Goal: Information Seeking & Learning: Learn about a topic

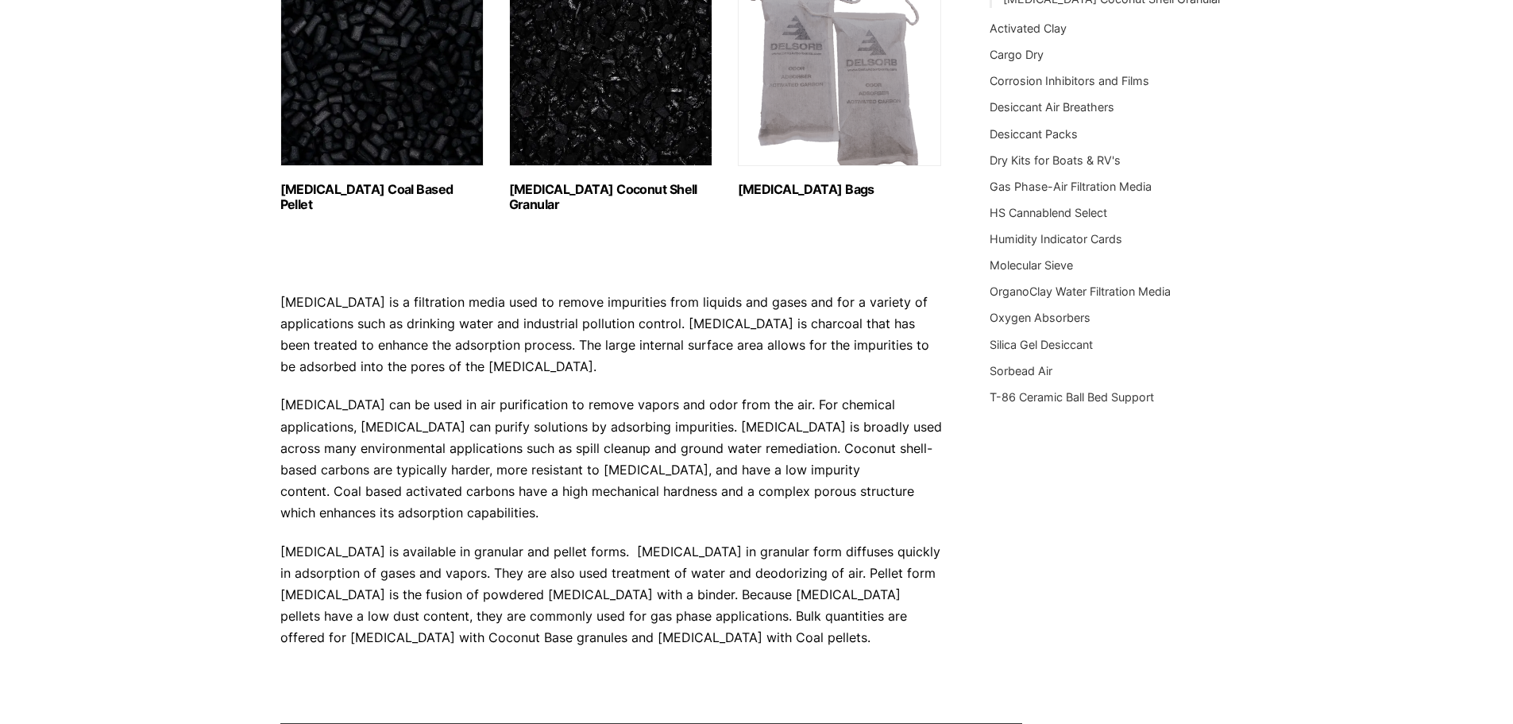
scroll to position [318, 0]
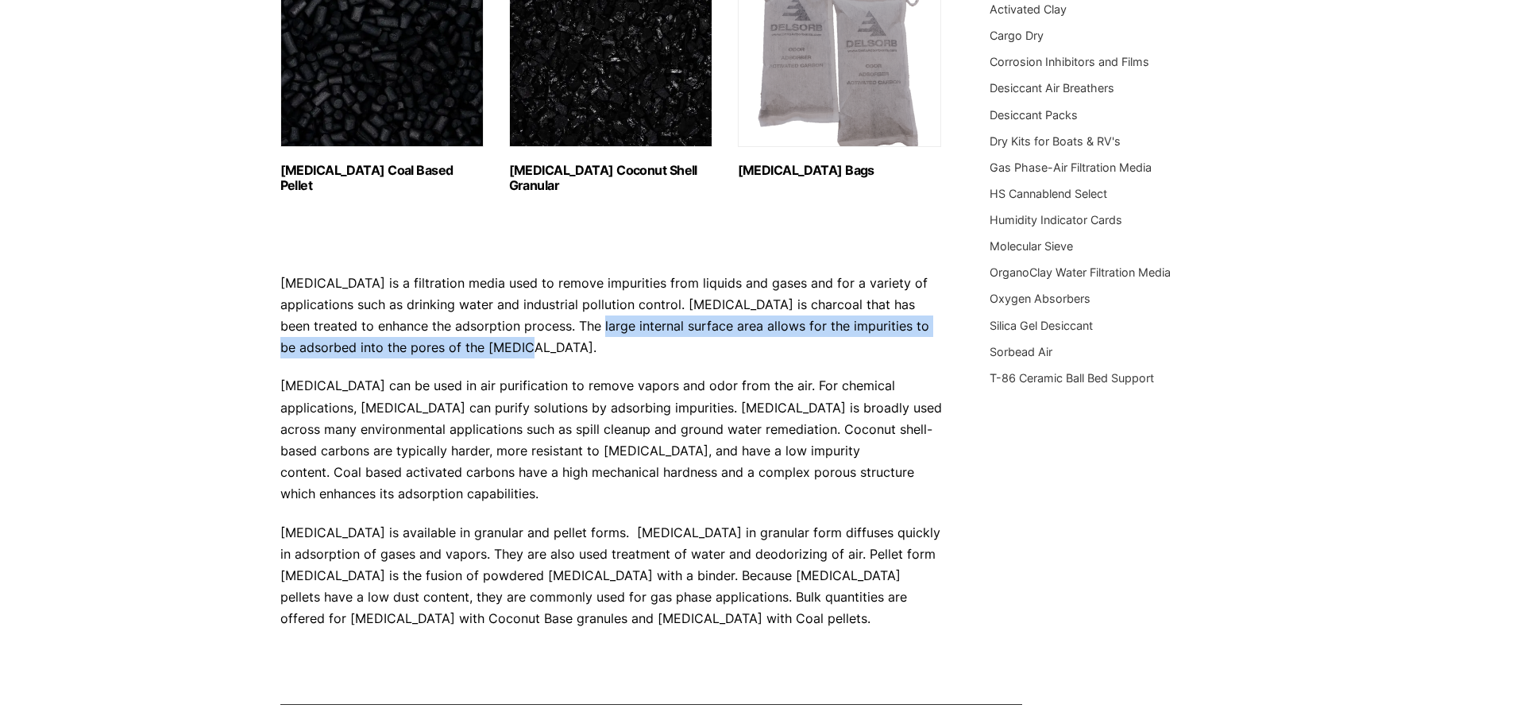
drag, startPoint x: 482, startPoint y: 341, endPoint x: 548, endPoint y: 326, distance: 67.6
click at [547, 324] on p "[MEDICAL_DATA] is a filtration media used to remove impurities from liquids and…" at bounding box center [611, 315] width 662 height 87
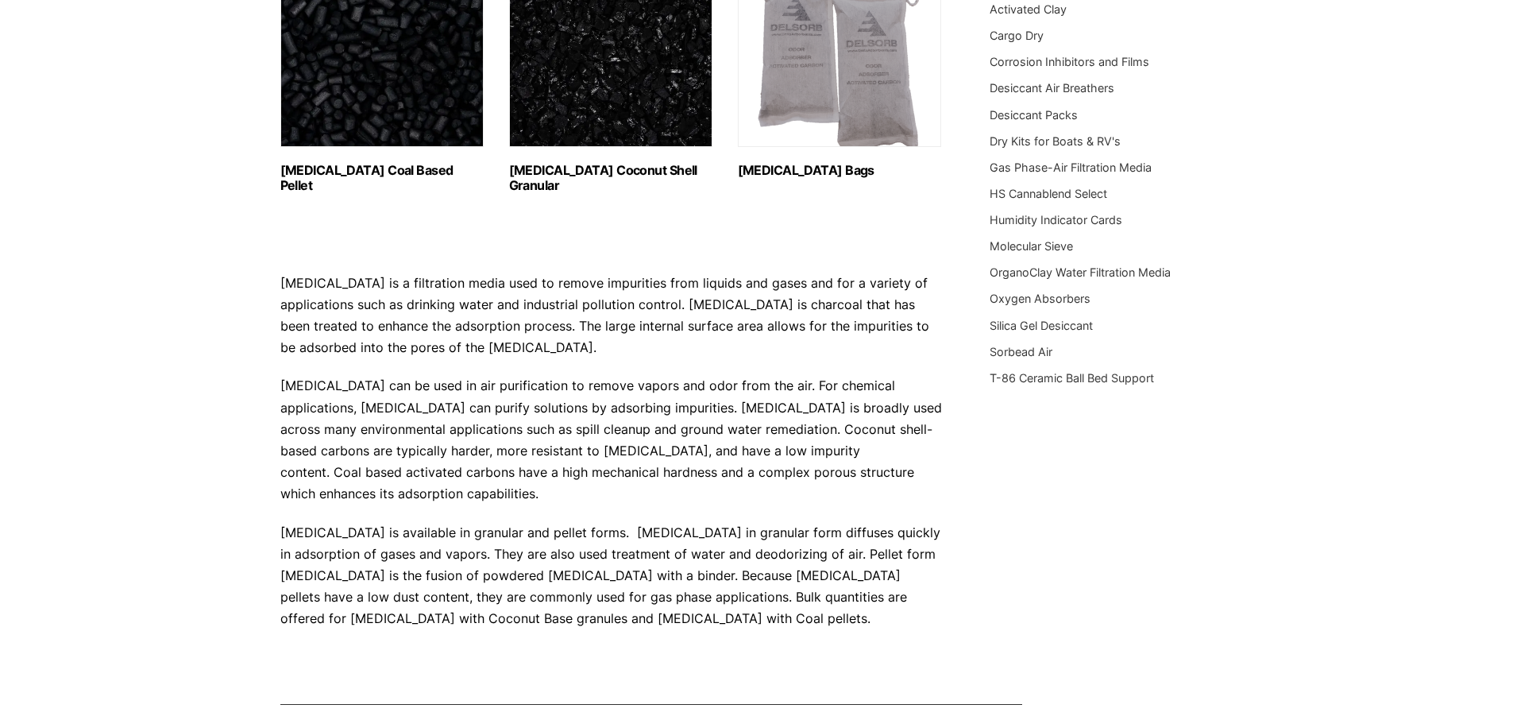
click at [580, 353] on p "[MEDICAL_DATA] is a filtration media used to remove impurities from liquids and…" at bounding box center [611, 315] width 662 height 87
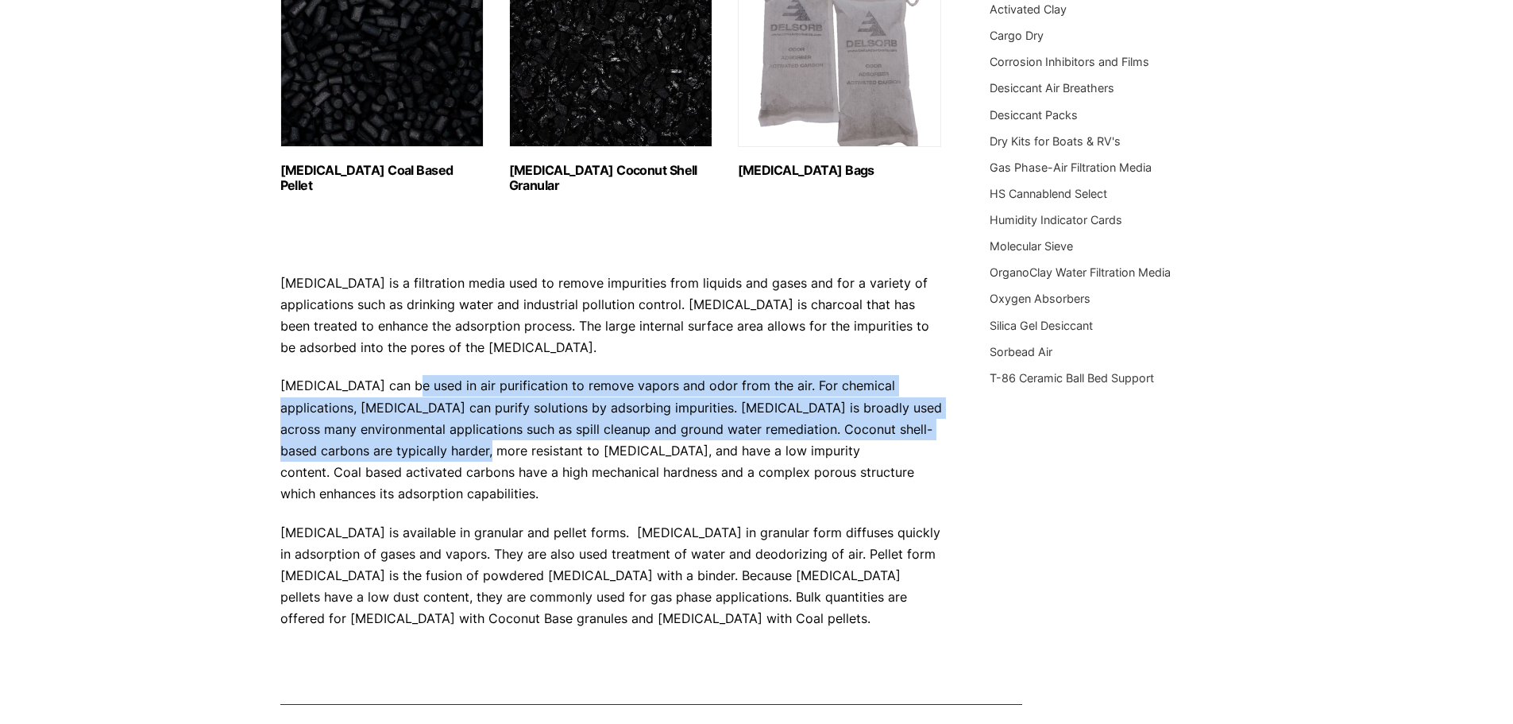
drag, startPoint x: 408, startPoint y: 389, endPoint x: 465, endPoint y: 452, distance: 84.9
click at [460, 453] on p "[MEDICAL_DATA] can be used in air purification to remove vapors and odor from t…" at bounding box center [611, 439] width 662 height 129
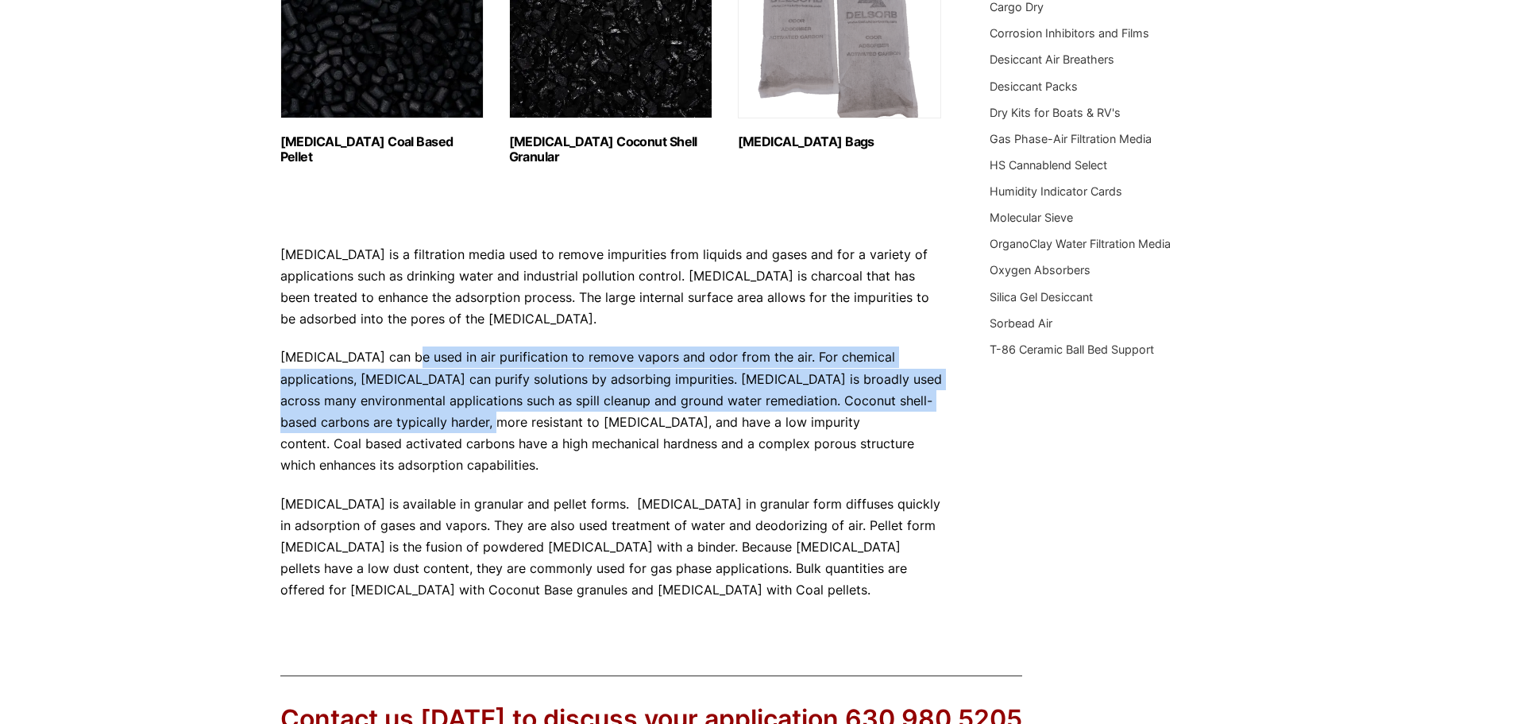
scroll to position [397, 0]
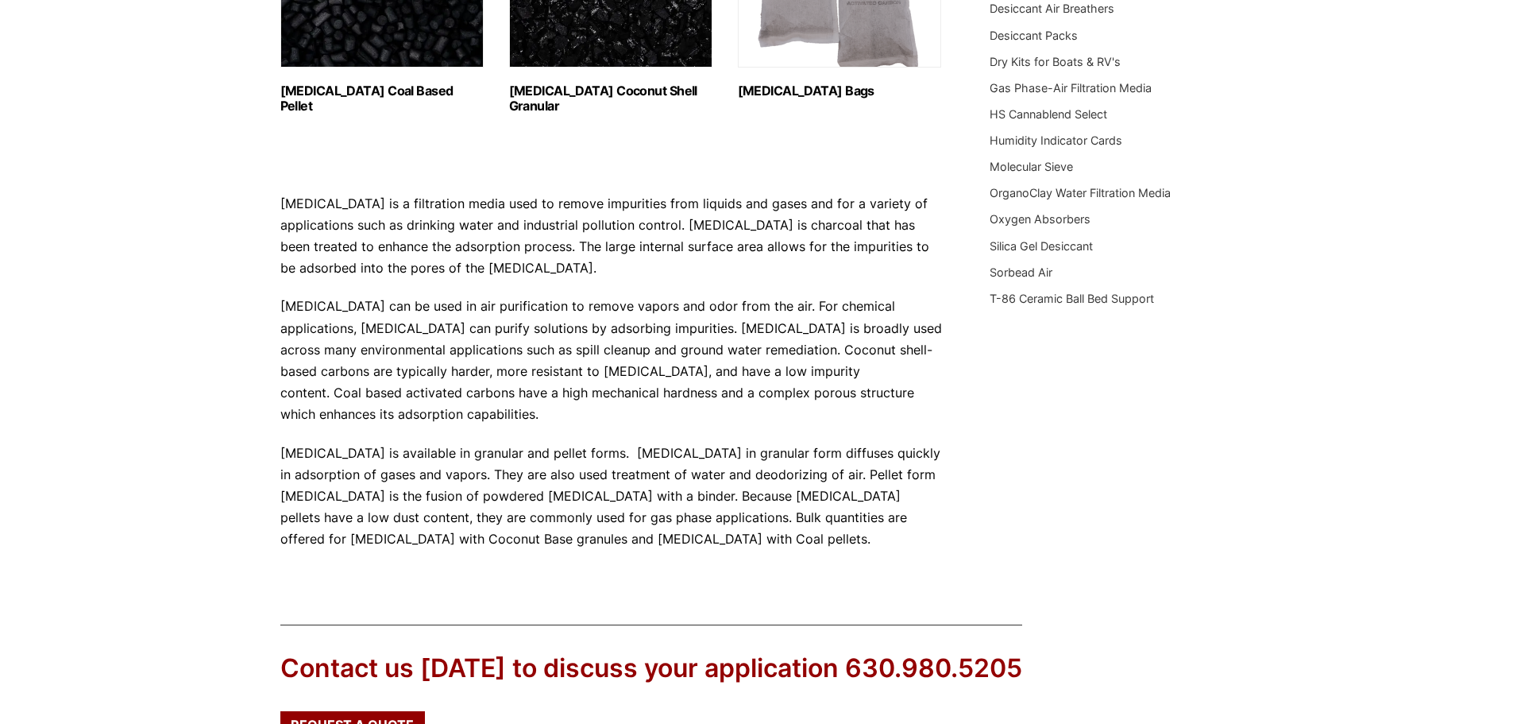
click at [907, 442] on p "[MEDICAL_DATA] is available in granular and pellet forms. [MEDICAL_DATA] in gra…" at bounding box center [611, 496] width 662 height 108
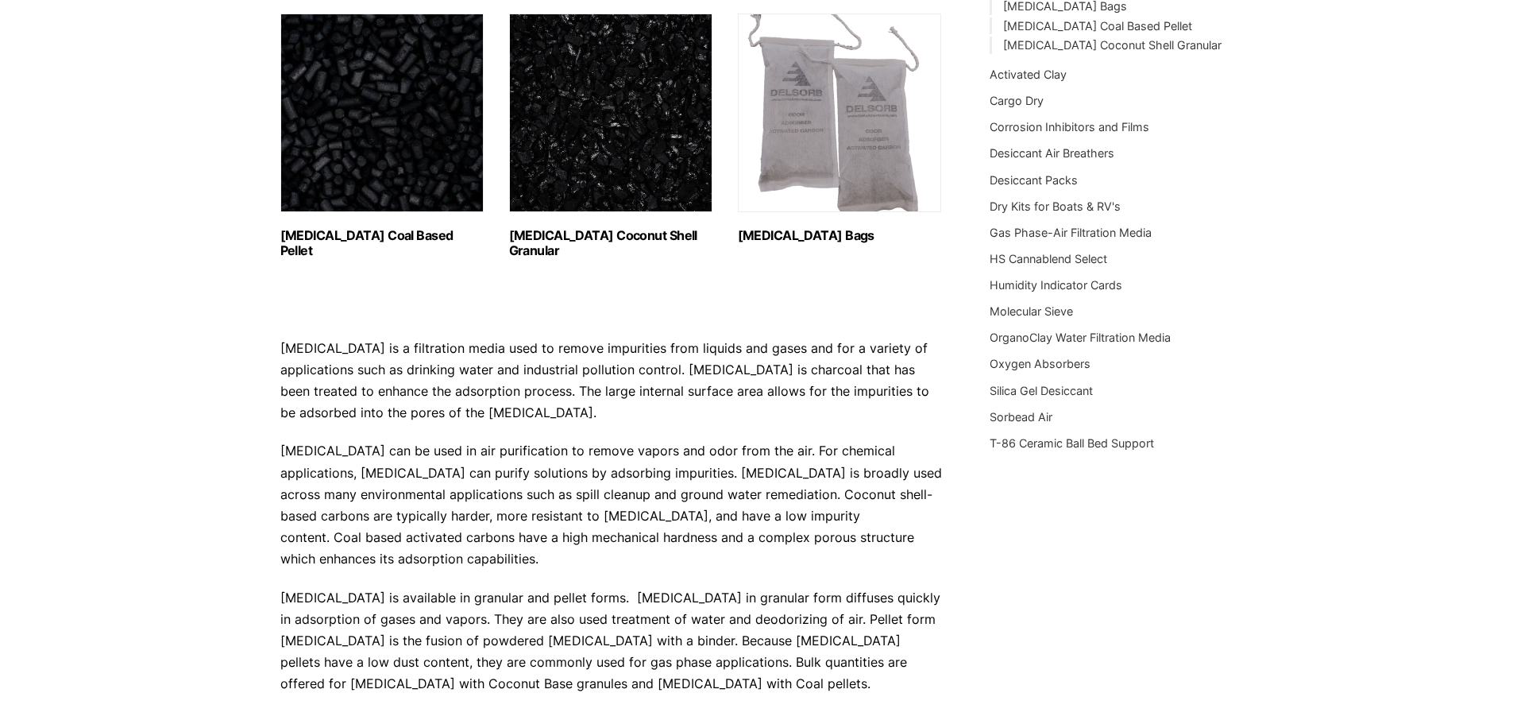
scroll to position [465, 0]
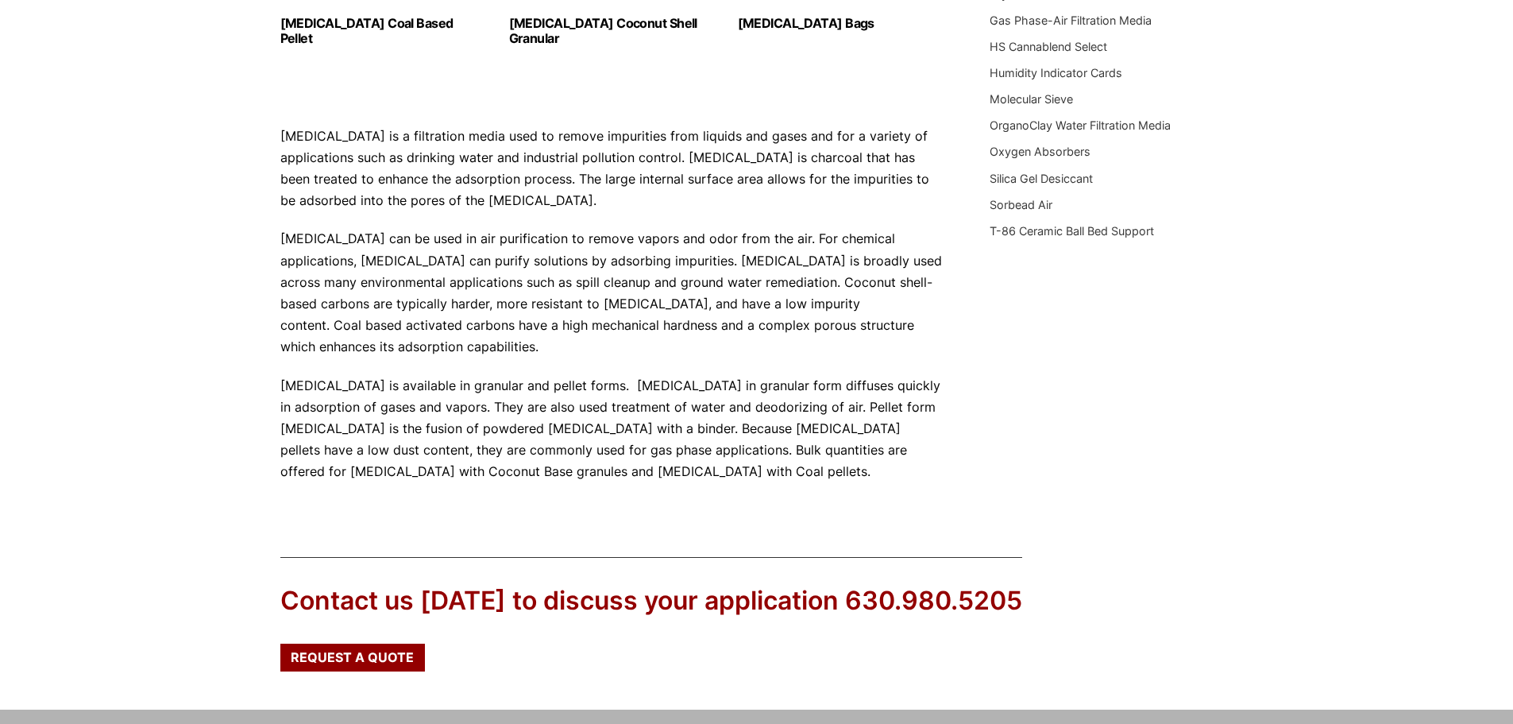
drag, startPoint x: 720, startPoint y: 479, endPoint x: 858, endPoint y: 487, distance: 138.4
click at [857, 487] on div "[MEDICAL_DATA] Bulk & Bags A filtration media available in granular or pellet f…" at bounding box center [611, 101] width 662 height 795
click at [836, 465] on p "[MEDICAL_DATA] is available in granular and pellet forms. [MEDICAL_DATA] in gra…" at bounding box center [611, 429] width 662 height 108
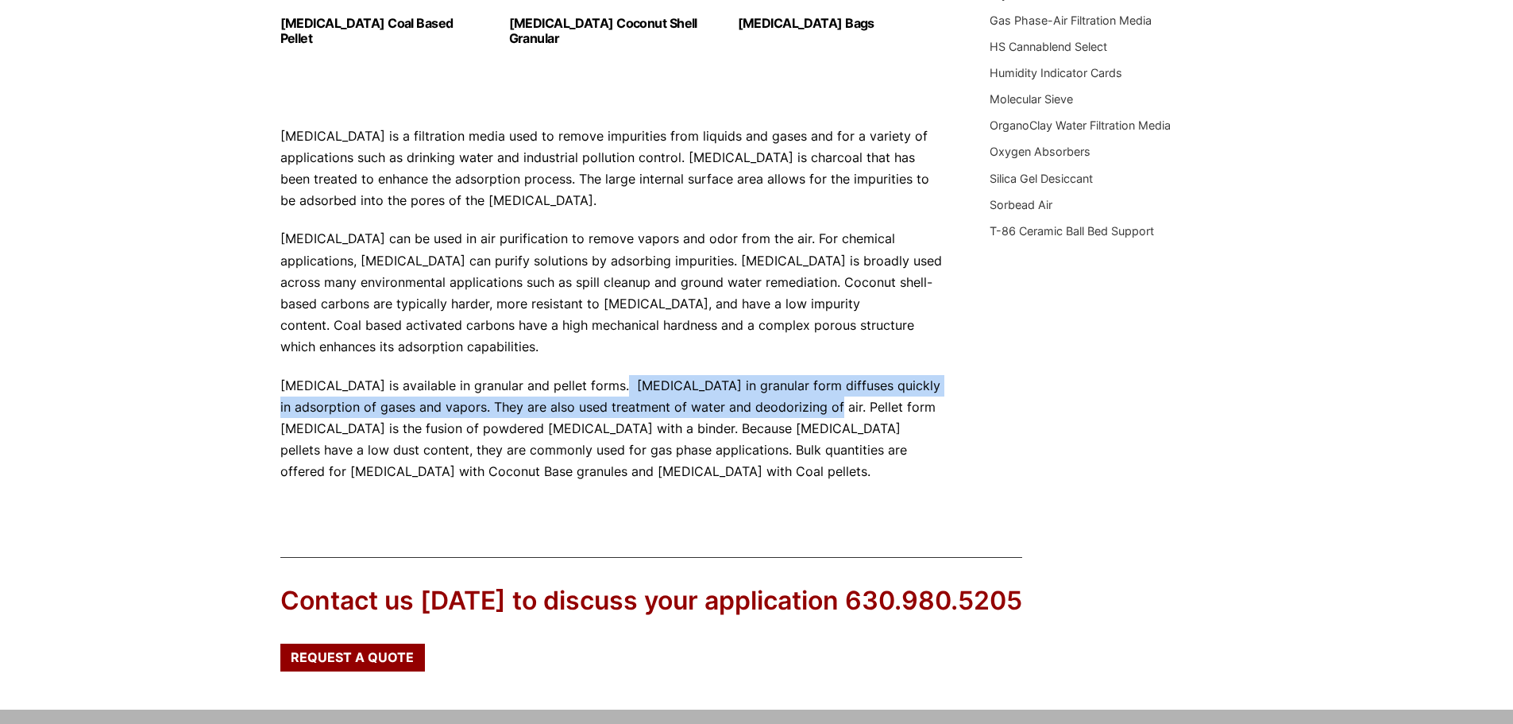
drag, startPoint x: 812, startPoint y: 402, endPoint x: 596, endPoint y: 388, distance: 216.5
click at [610, 384] on p "[MEDICAL_DATA] is available in granular and pellet forms. [MEDICAL_DATA] in gra…" at bounding box center [611, 429] width 662 height 108
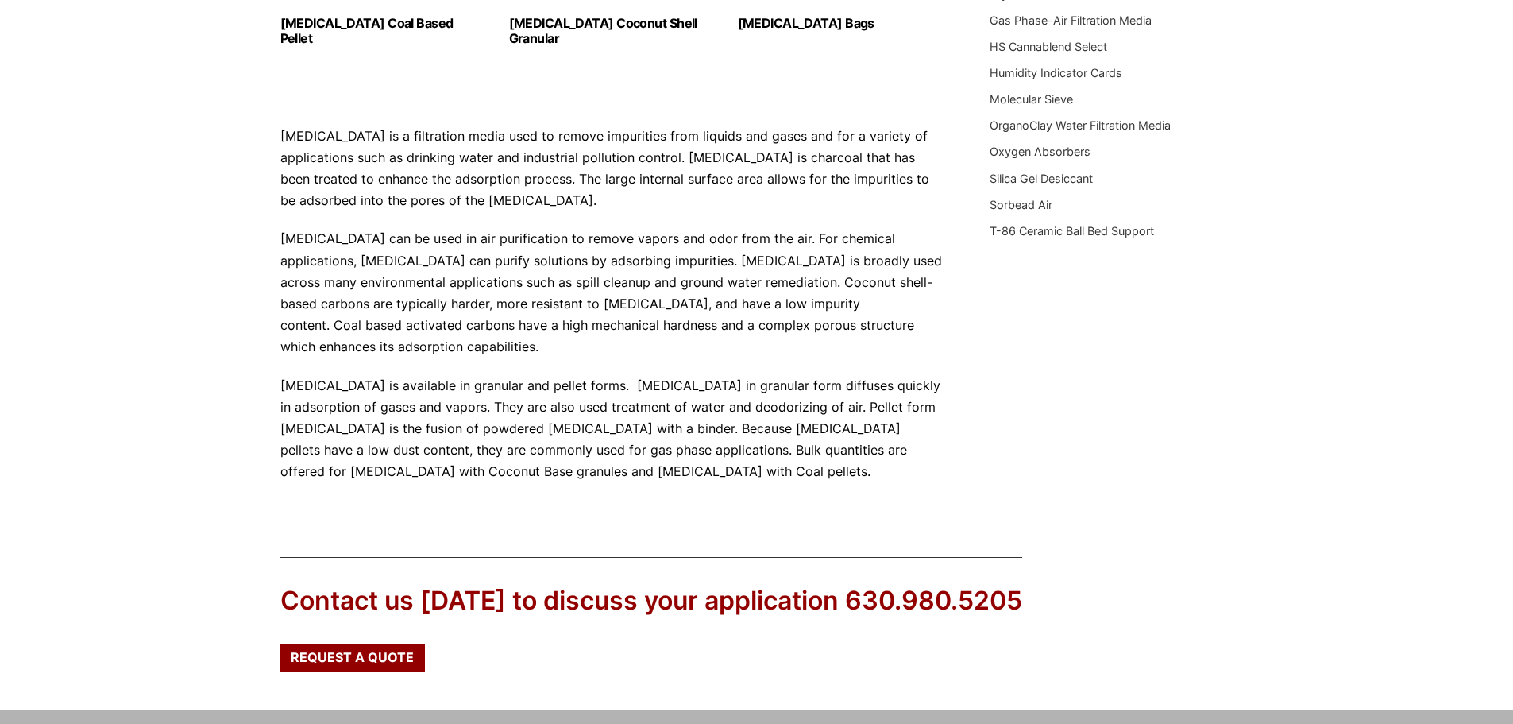
click at [427, 387] on p "[MEDICAL_DATA] is available in granular and pellet forms. [MEDICAL_DATA] in gra…" at bounding box center [611, 429] width 662 height 108
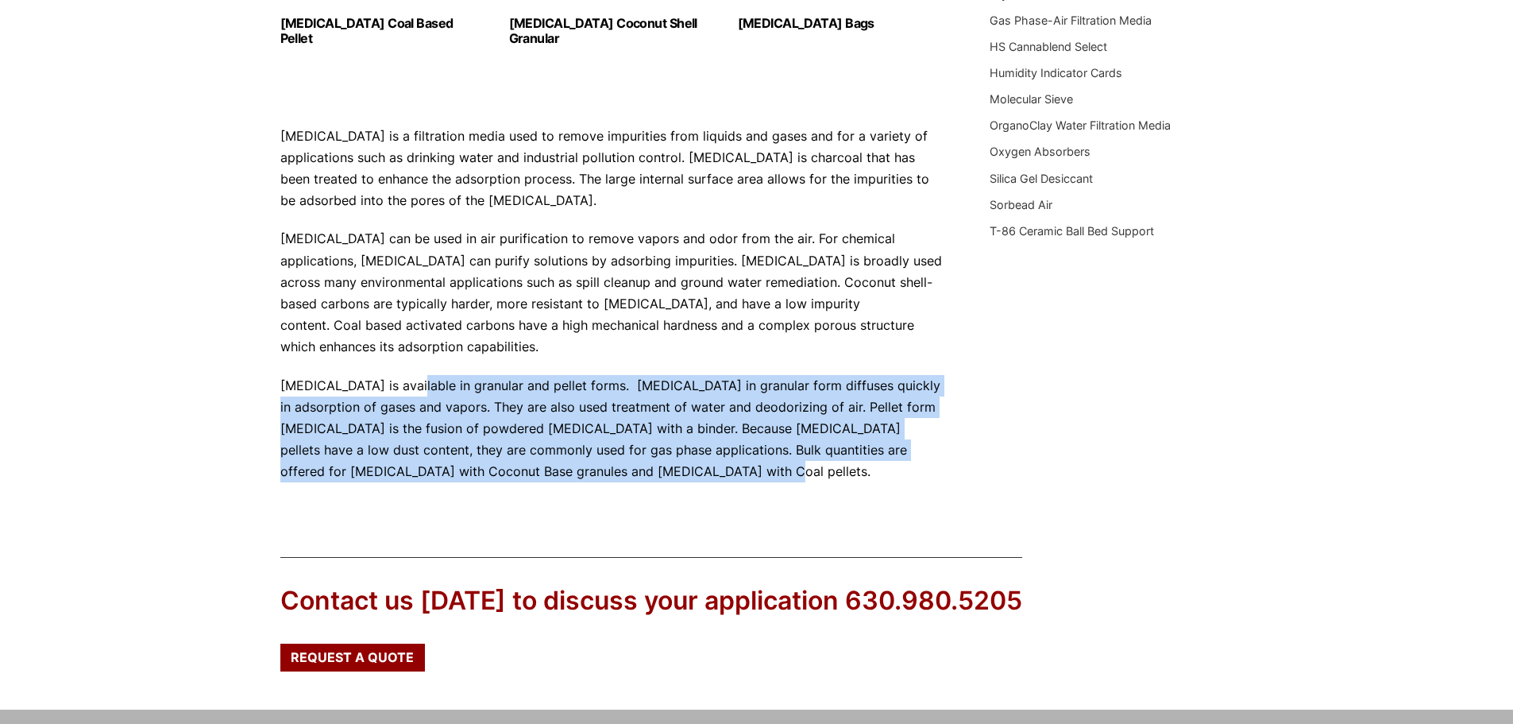
drag, startPoint x: 415, startPoint y: 397, endPoint x: 751, endPoint y: 473, distance: 344.4
click at [694, 469] on p "[MEDICAL_DATA] is available in granular and pellet forms. [MEDICAL_DATA] in gra…" at bounding box center [611, 429] width 662 height 108
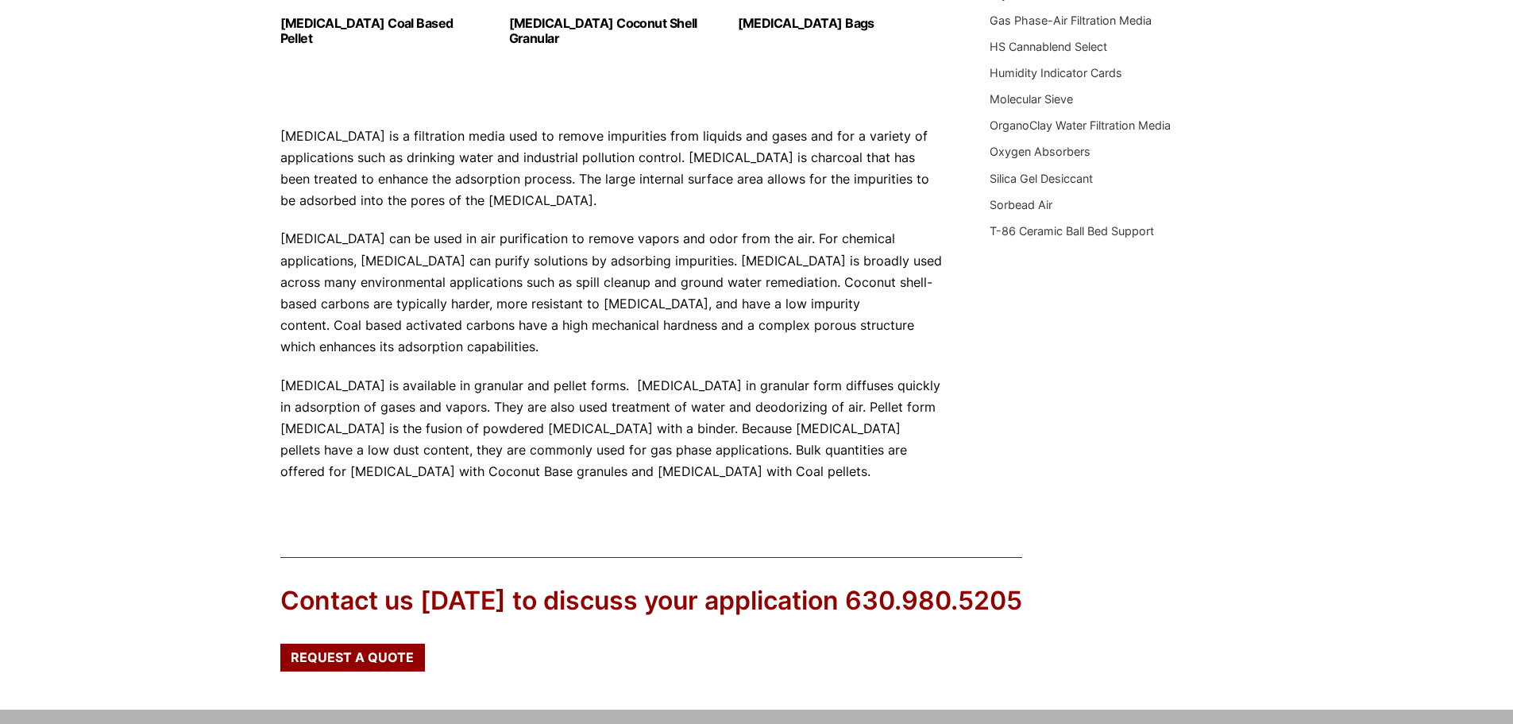
click at [812, 480] on p "[MEDICAL_DATA] is available in granular and pellet forms. [MEDICAL_DATA] in gra…" at bounding box center [611, 429] width 662 height 108
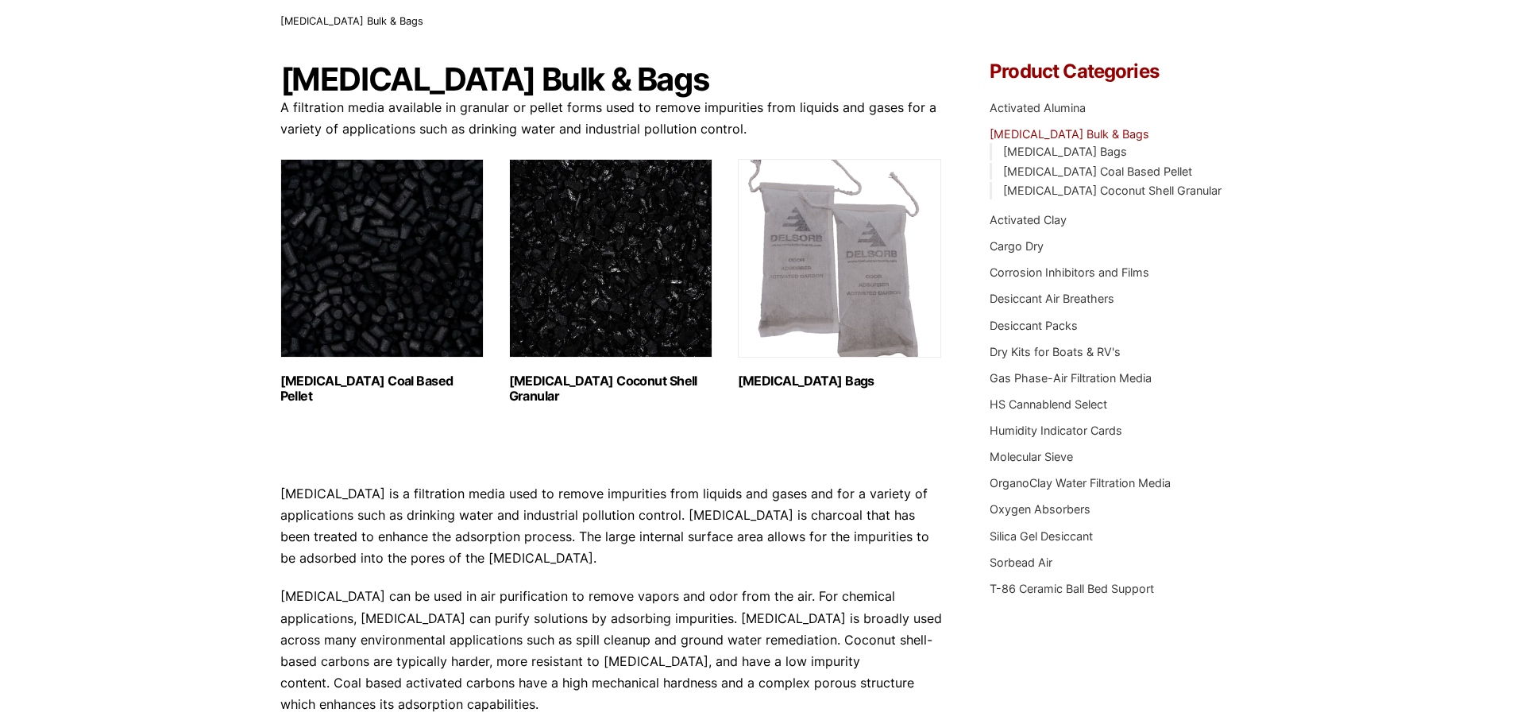
scroll to position [0, 0]
